Goal: Navigation & Orientation: Find specific page/section

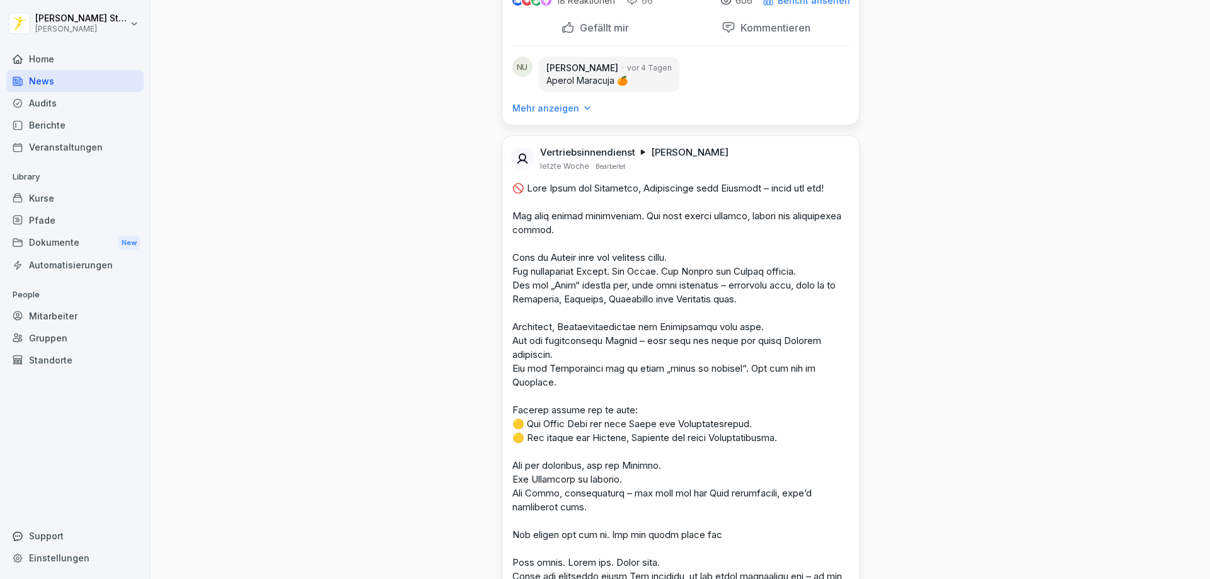
scroll to position [8259, 0]
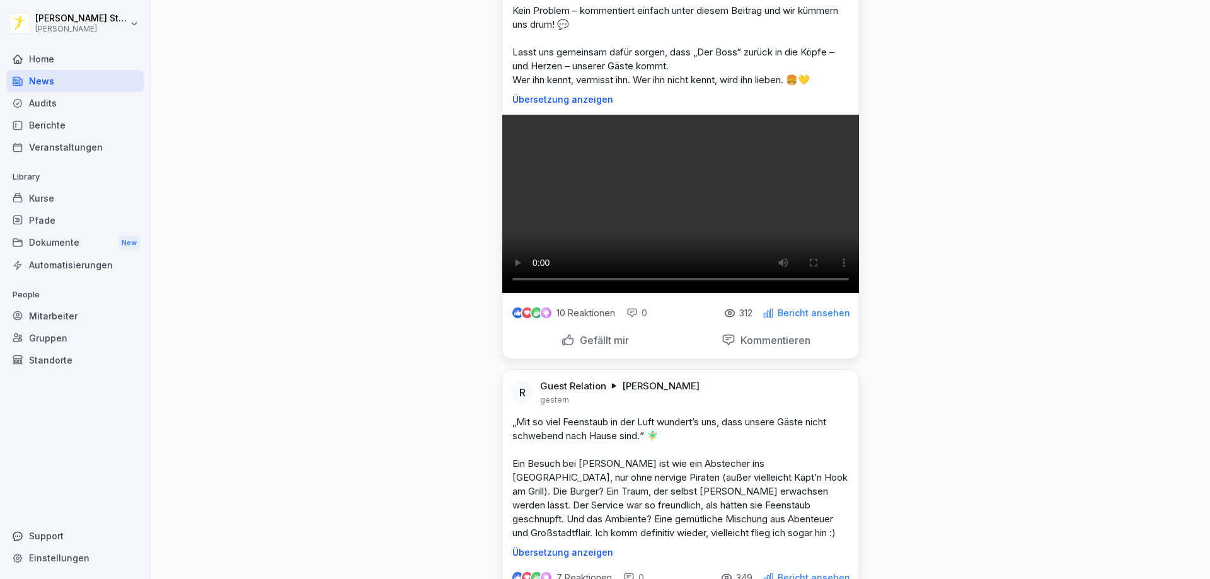
scroll to position [946, 0]
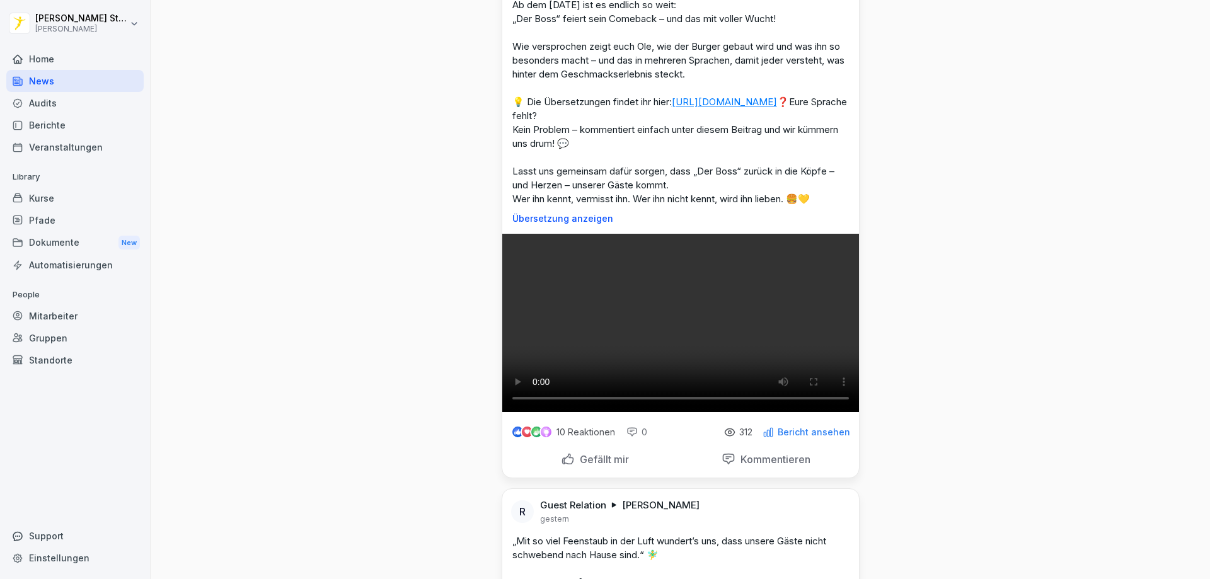
click at [50, 56] on div "Home" at bounding box center [74, 59] width 137 height 22
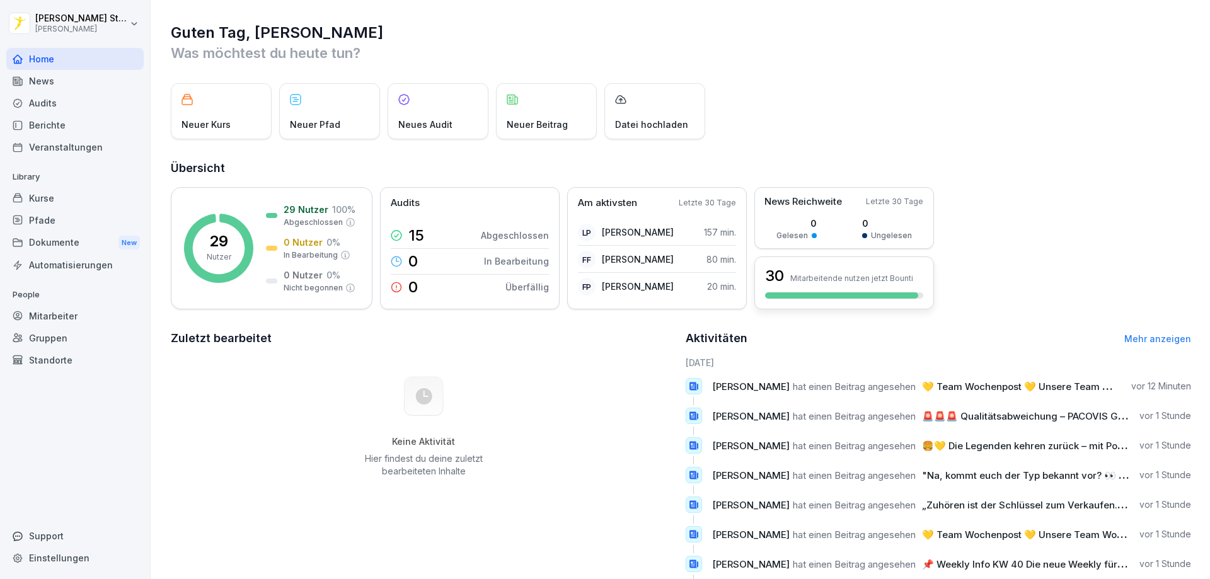
click at [832, 298] on div at bounding box center [841, 296] width 153 height 6
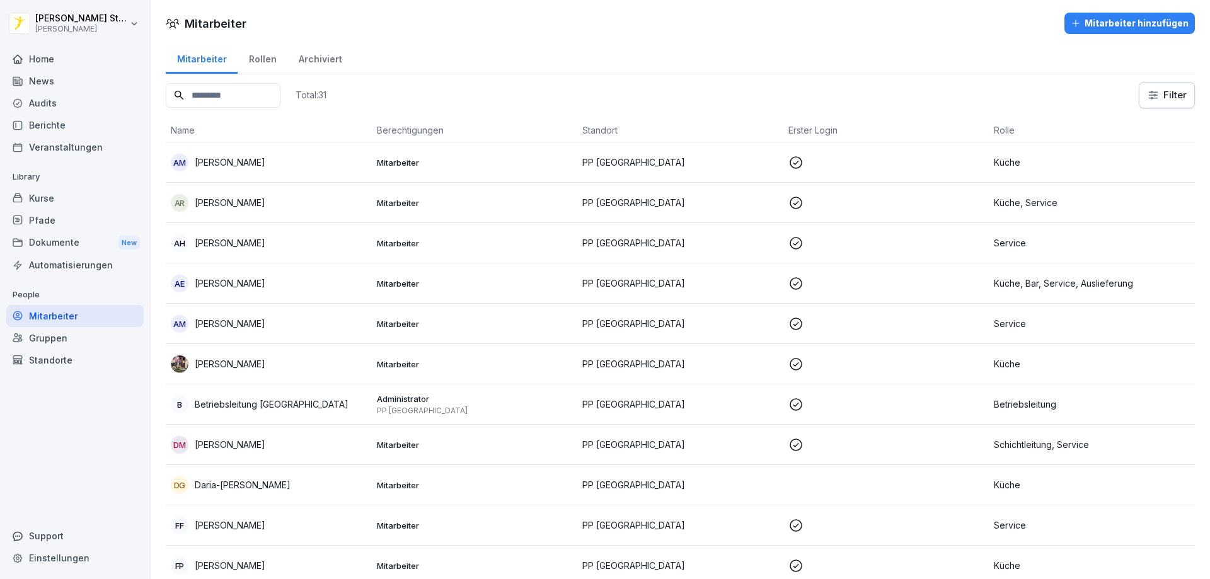
click at [47, 62] on div "Home" at bounding box center [74, 59] width 137 height 22
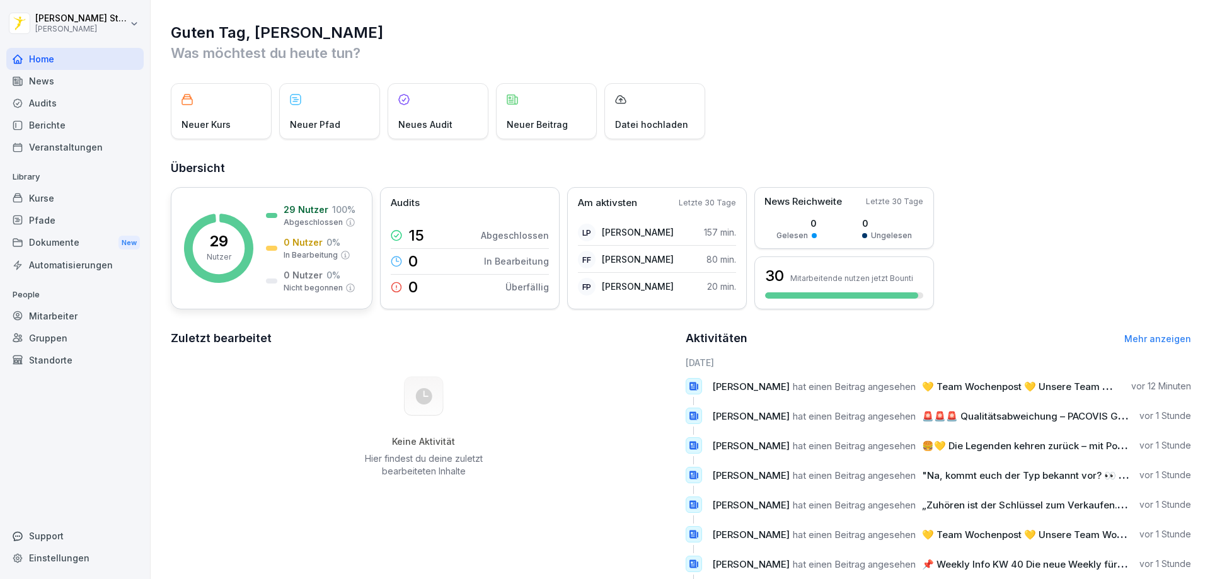
click at [214, 229] on rect at bounding box center [218, 248] width 69 height 69
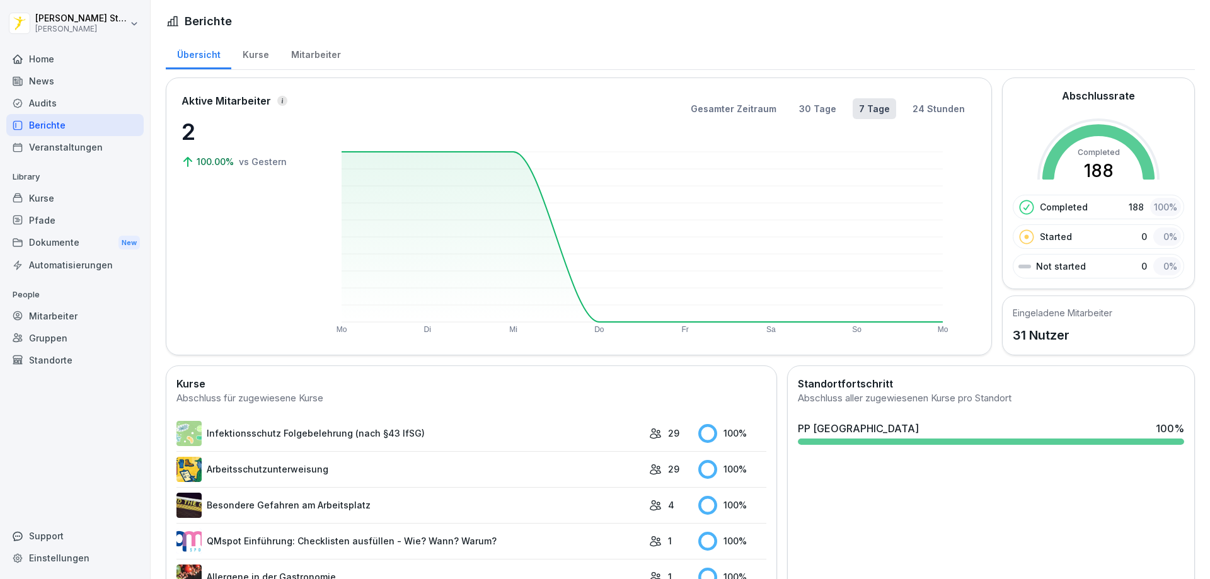
click at [887, 441] on div at bounding box center [991, 442] width 386 height 6
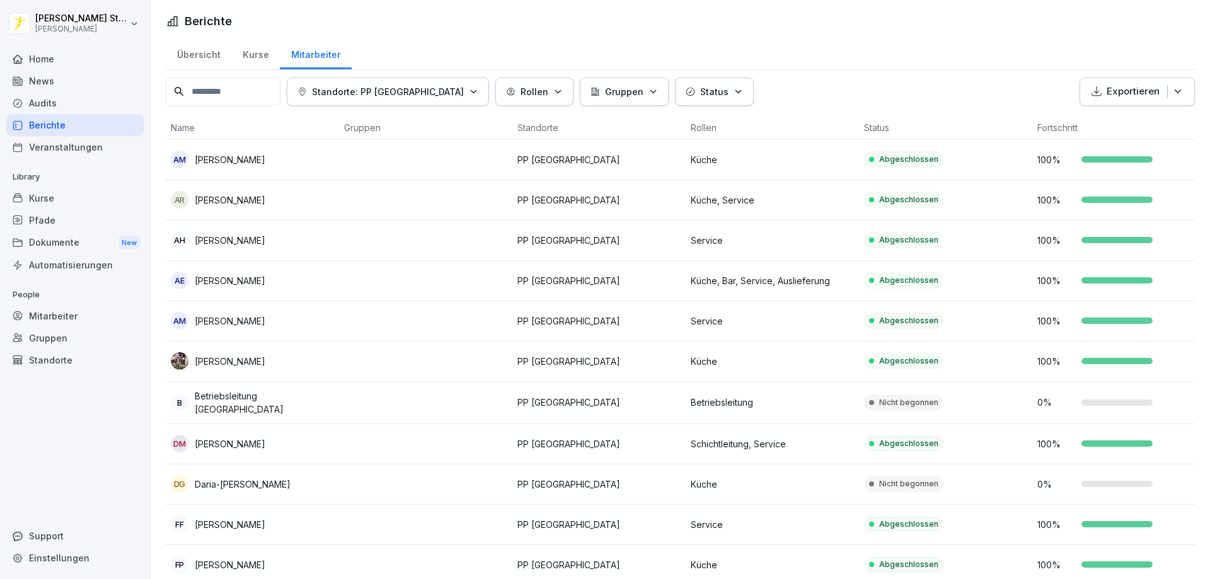
click at [69, 24] on html "[PERSON_NAME] [PERSON_NAME] Home News Audits Berichte Veranstaltungen Library K…" at bounding box center [605, 289] width 1210 height 579
click at [424, 221] on html "[PERSON_NAME] [PERSON_NAME] Home News Audits Berichte Veranstaltungen Library K…" at bounding box center [605, 289] width 1210 height 579
click at [47, 82] on div "News" at bounding box center [74, 81] width 137 height 22
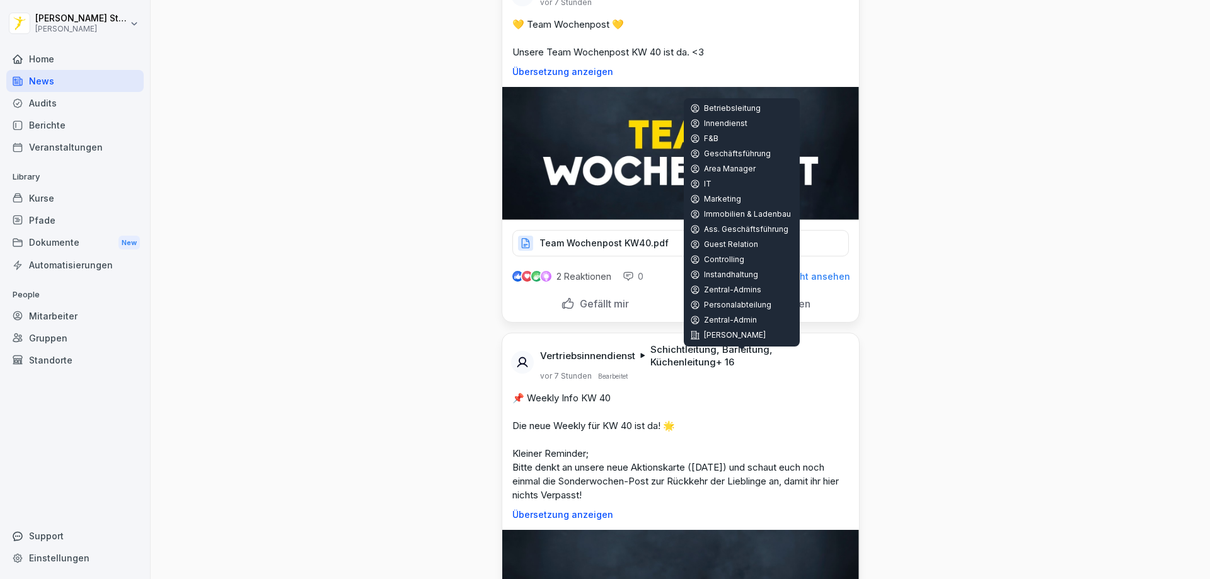
scroll to position [63, 0]
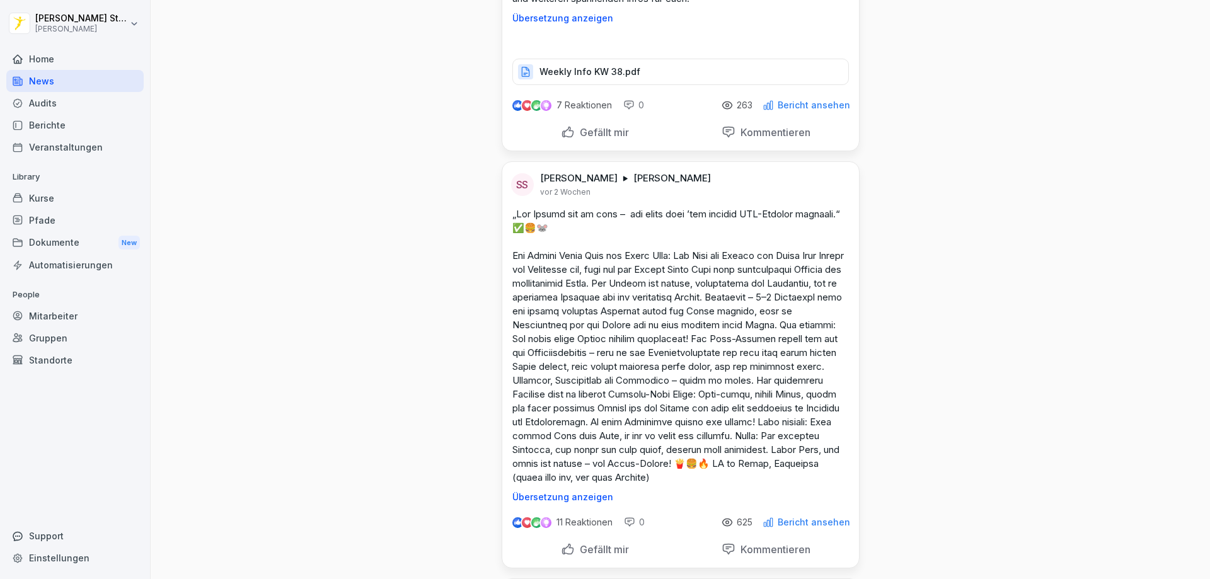
scroll to position [12042, 0]
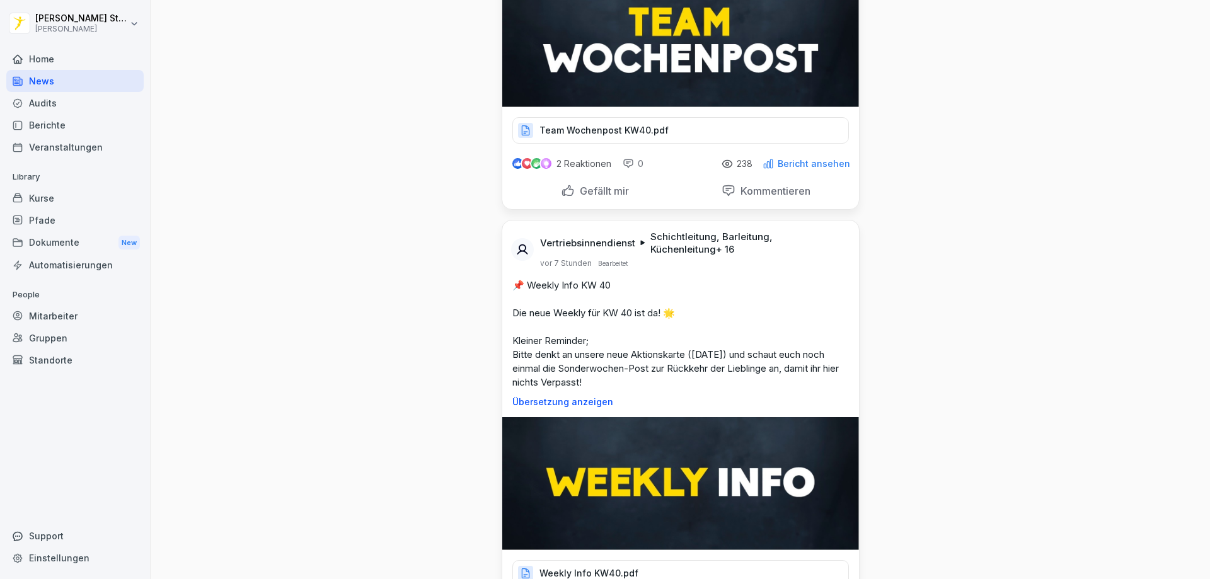
scroll to position [0, 0]
